Goal: Book appointment/travel/reservation

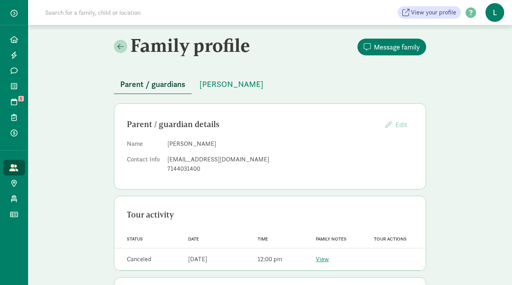
scroll to position [26, 0]
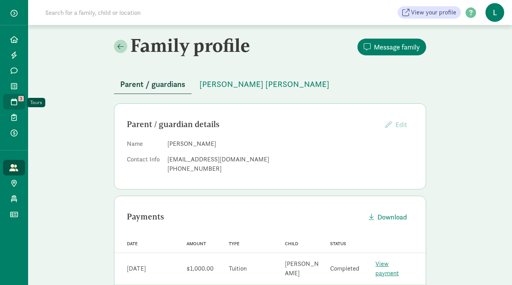
click at [13, 101] on icon at bounding box center [14, 101] width 6 height 7
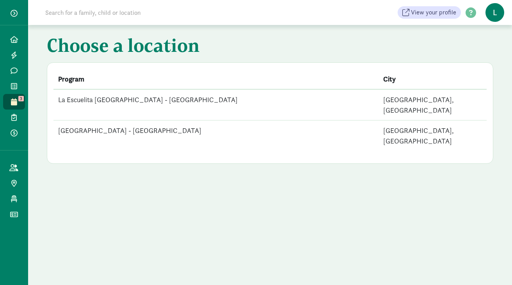
click at [150, 101] on td "La Escuelita [GEOGRAPHIC_DATA] - [GEOGRAPHIC_DATA]" at bounding box center [215, 104] width 325 height 31
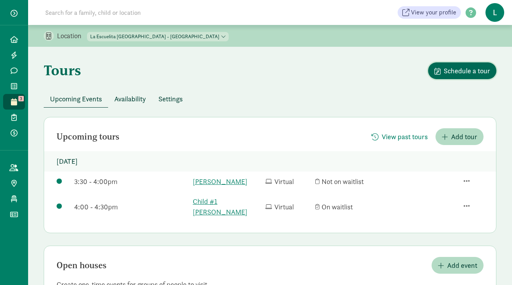
click at [461, 65] on button "Schedule a tour" at bounding box center [462, 70] width 68 height 17
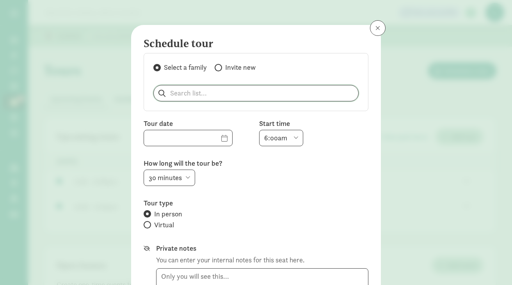
click at [209, 94] on input "search" at bounding box center [256, 93] width 204 height 16
click at [192, 114] on p "[PERSON_NAME]" at bounding box center [200, 113] width 75 height 9
type input "[PERSON_NAME]"
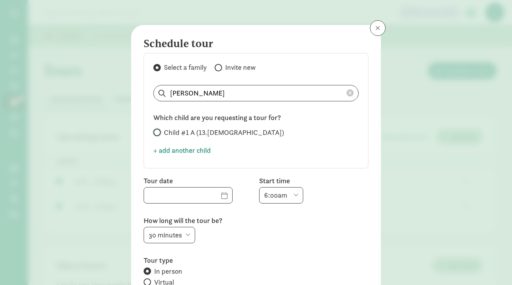
click at [157, 131] on input "Child #1 A (13.[DEMOGRAPHIC_DATA])" at bounding box center [155, 132] width 5 height 5
radio input "true"
click at [213, 192] on input "text" at bounding box center [188, 196] width 88 height 16
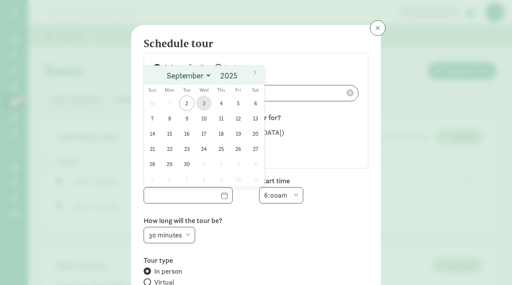
click at [202, 100] on span "3" at bounding box center [203, 103] width 15 height 15
type input "[DATE]"
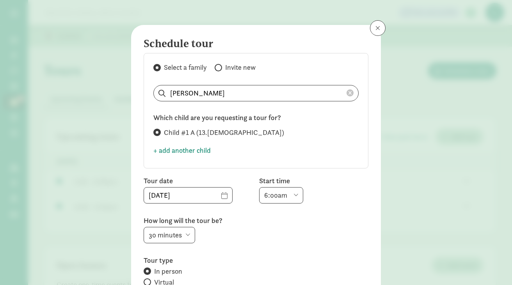
click at [293, 195] on select "6:00am 6:30am 7:00am 7:30am 8:00am 8:30am 9:00am 9:30am 10:00am 10:30am 11:00am…" at bounding box center [281, 195] width 44 height 16
select select "3:00pm"
click at [259, 187] on select "6:00am 6:30am 7:00am 7:30am 8:00am 8:30am 9:00am 9:30am 10:00am 10:30am 11:00am…" at bounding box center [281, 195] width 44 height 16
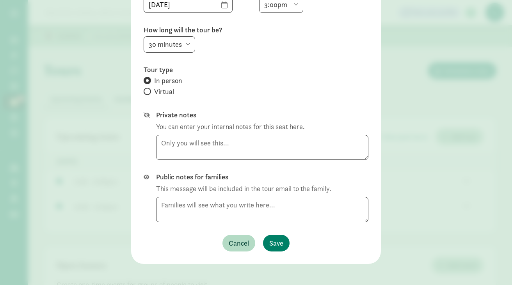
scroll to position [192, 0]
click at [271, 241] on span "Save" at bounding box center [276, 242] width 14 height 11
